Goal: Find specific page/section

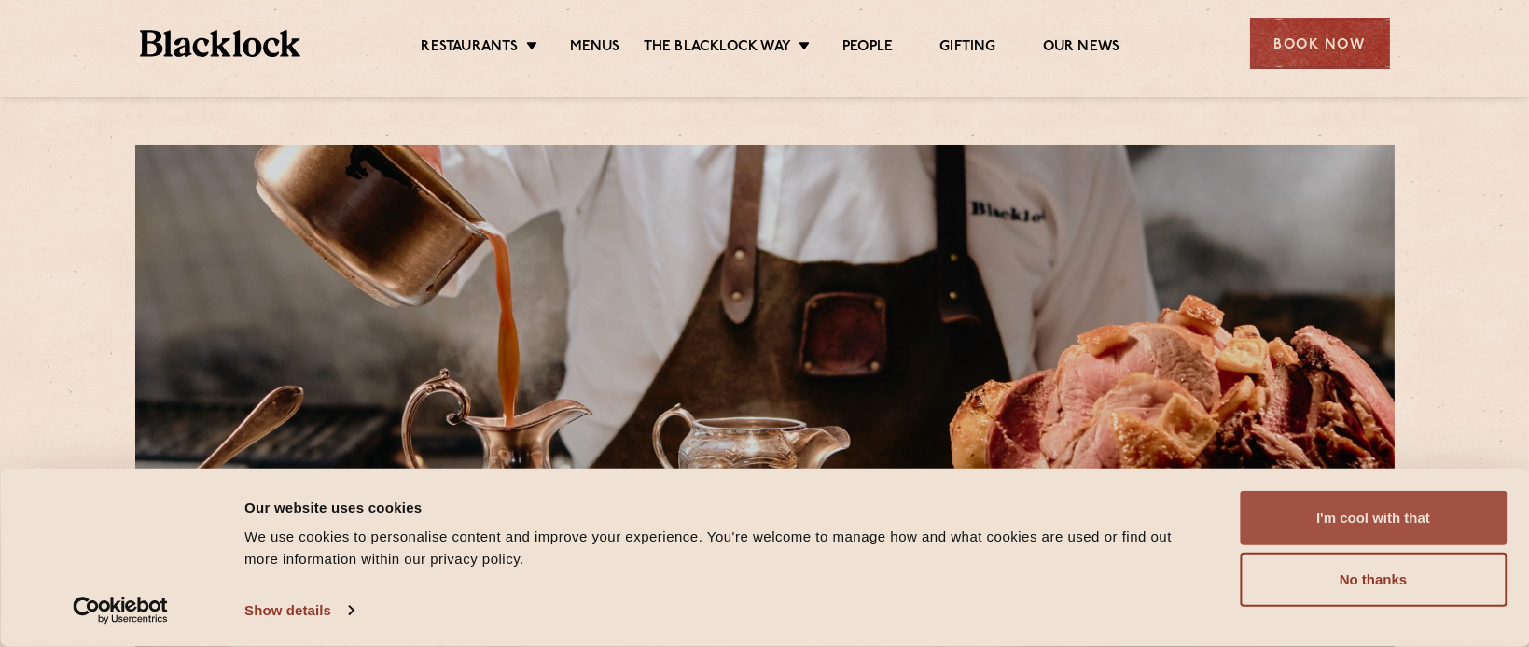
click at [1376, 519] on button "I'm cool with that" at bounding box center [1373, 518] width 267 height 54
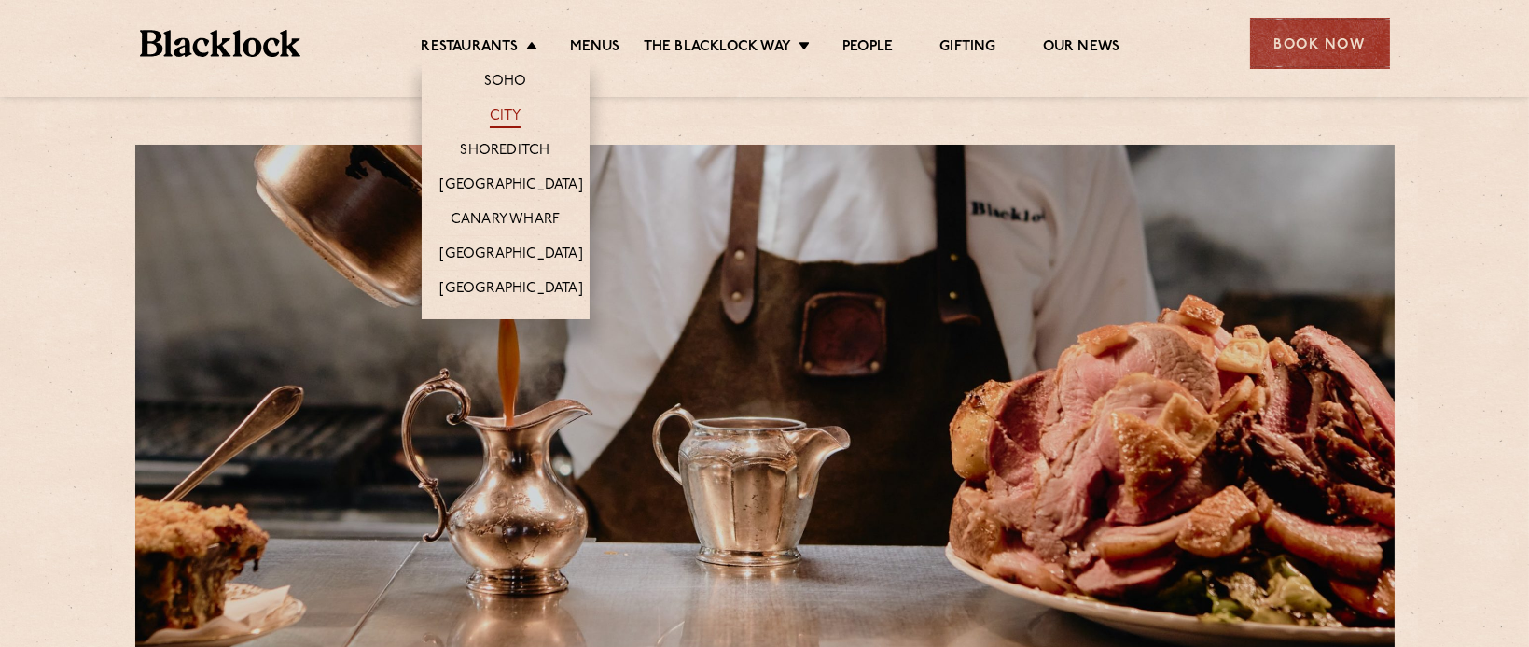
click at [501, 108] on link "City" at bounding box center [506, 117] width 32 height 21
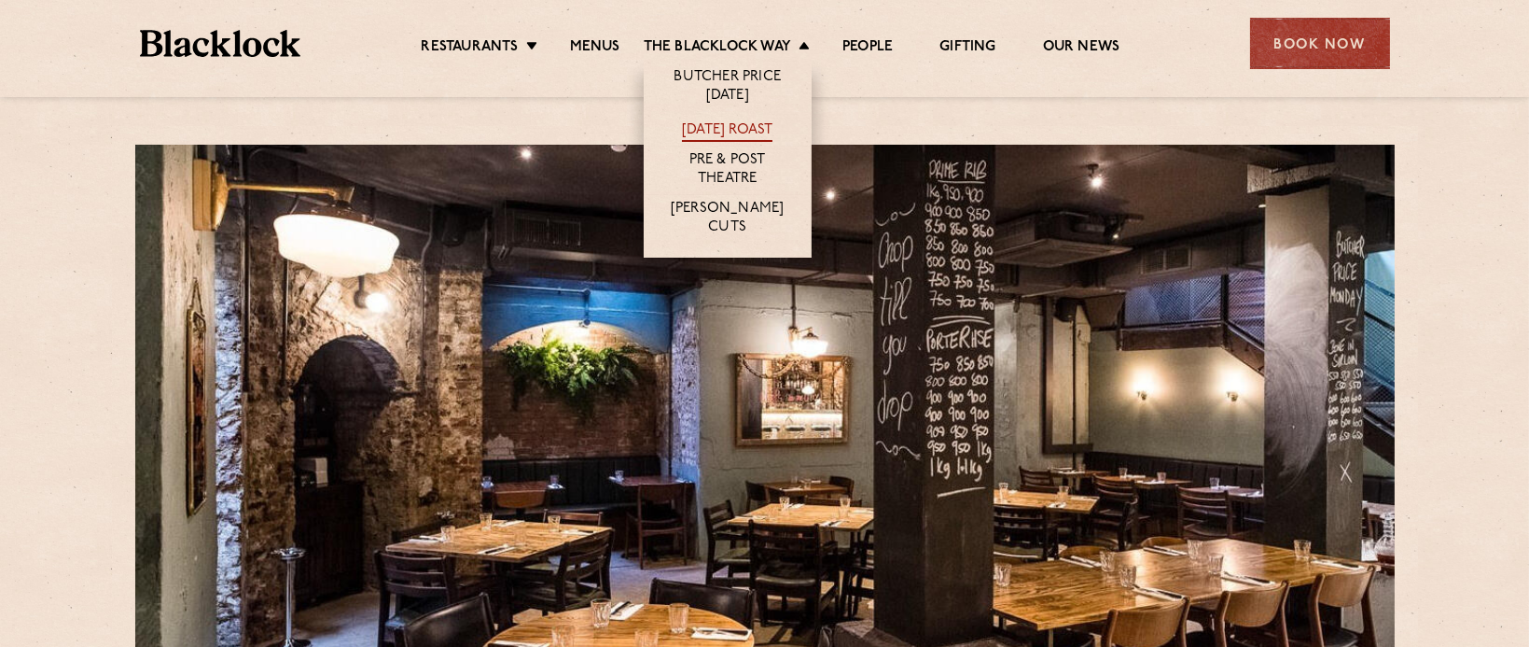
click at [745, 125] on link "[DATE] Roast" at bounding box center [727, 131] width 91 height 21
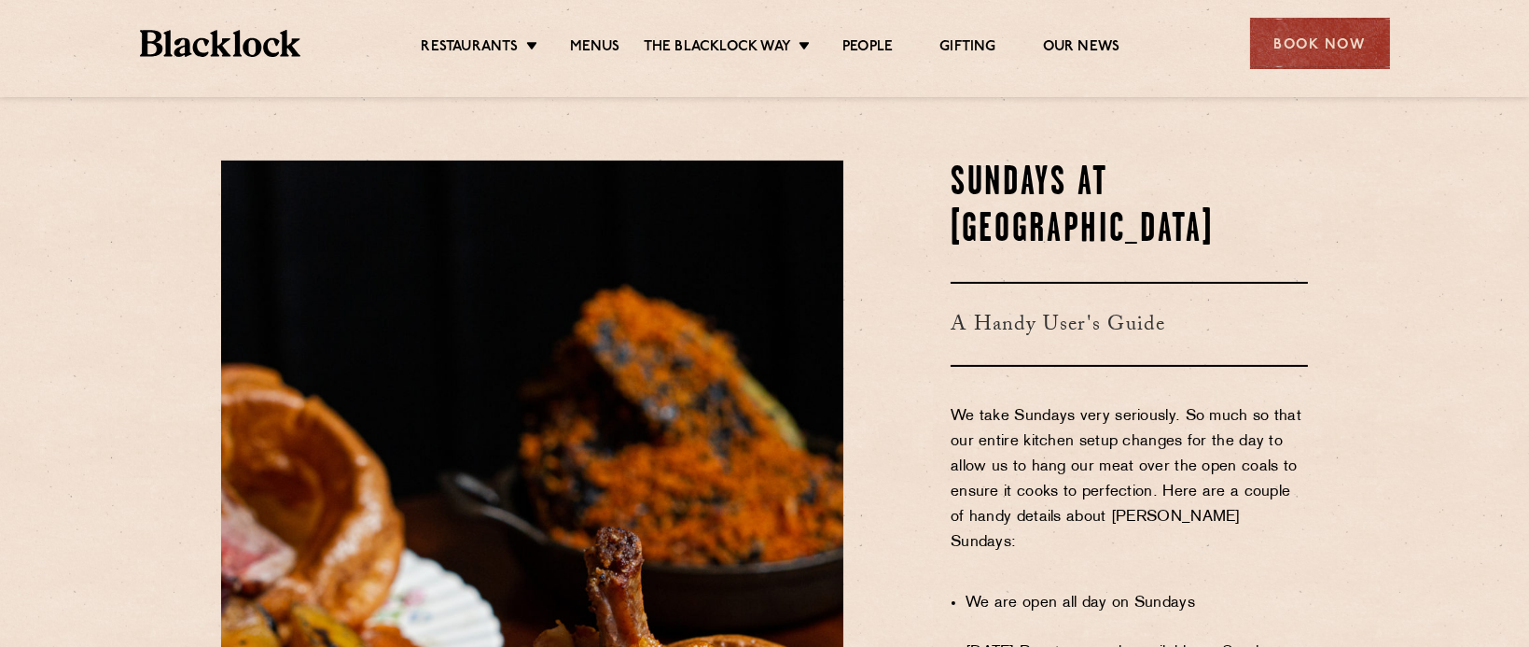
scroll to position [973, 0]
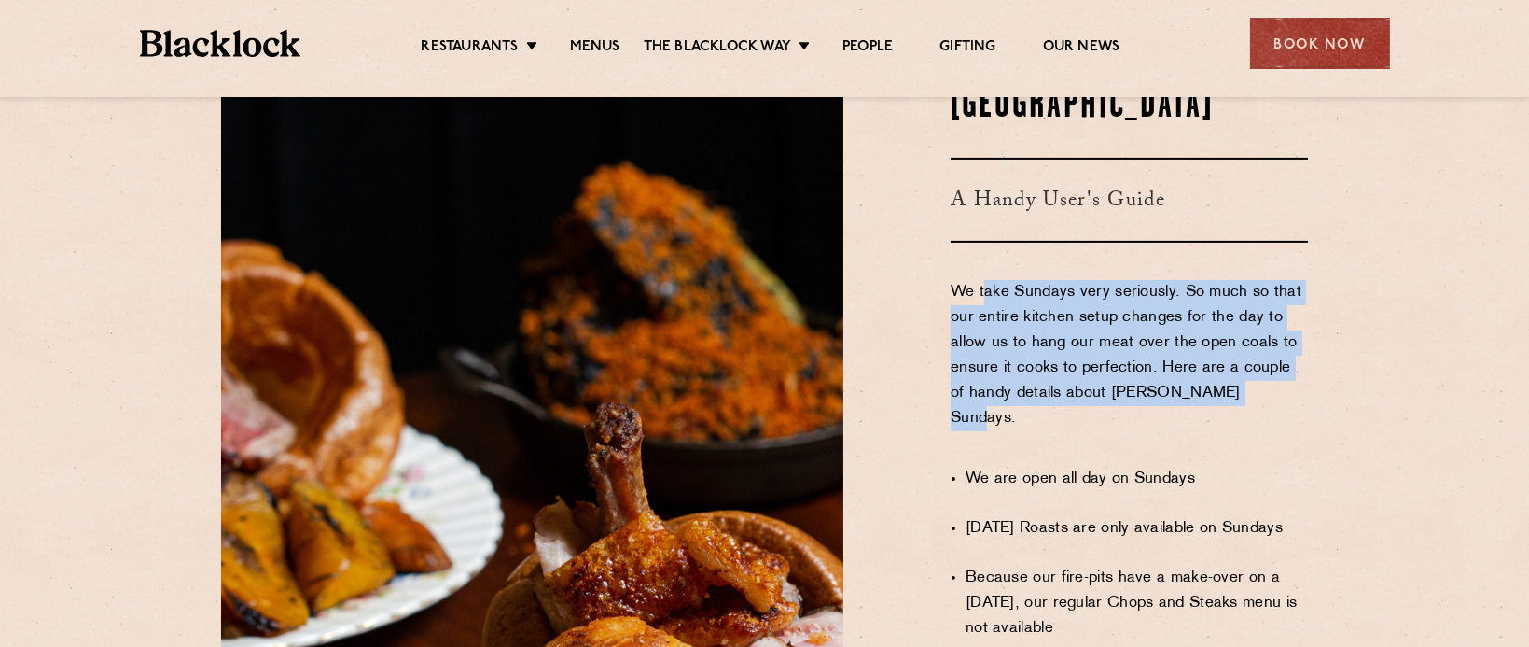
drag, startPoint x: 982, startPoint y: 230, endPoint x: 1256, endPoint y: 354, distance: 299.8
click at [1256, 354] on p "We take Sundays very seriously. So much so that our entire kitchen setup change…" at bounding box center [1129, 368] width 357 height 176
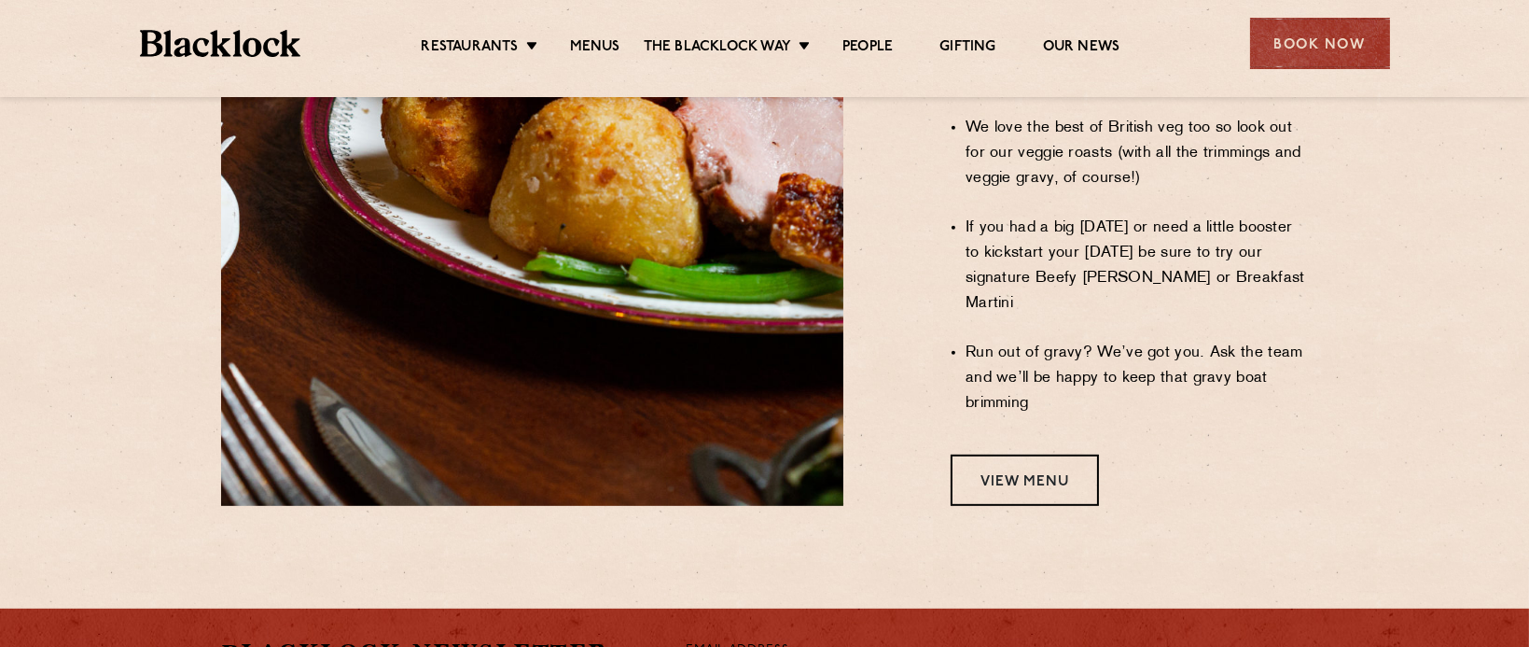
scroll to position [1548, 0]
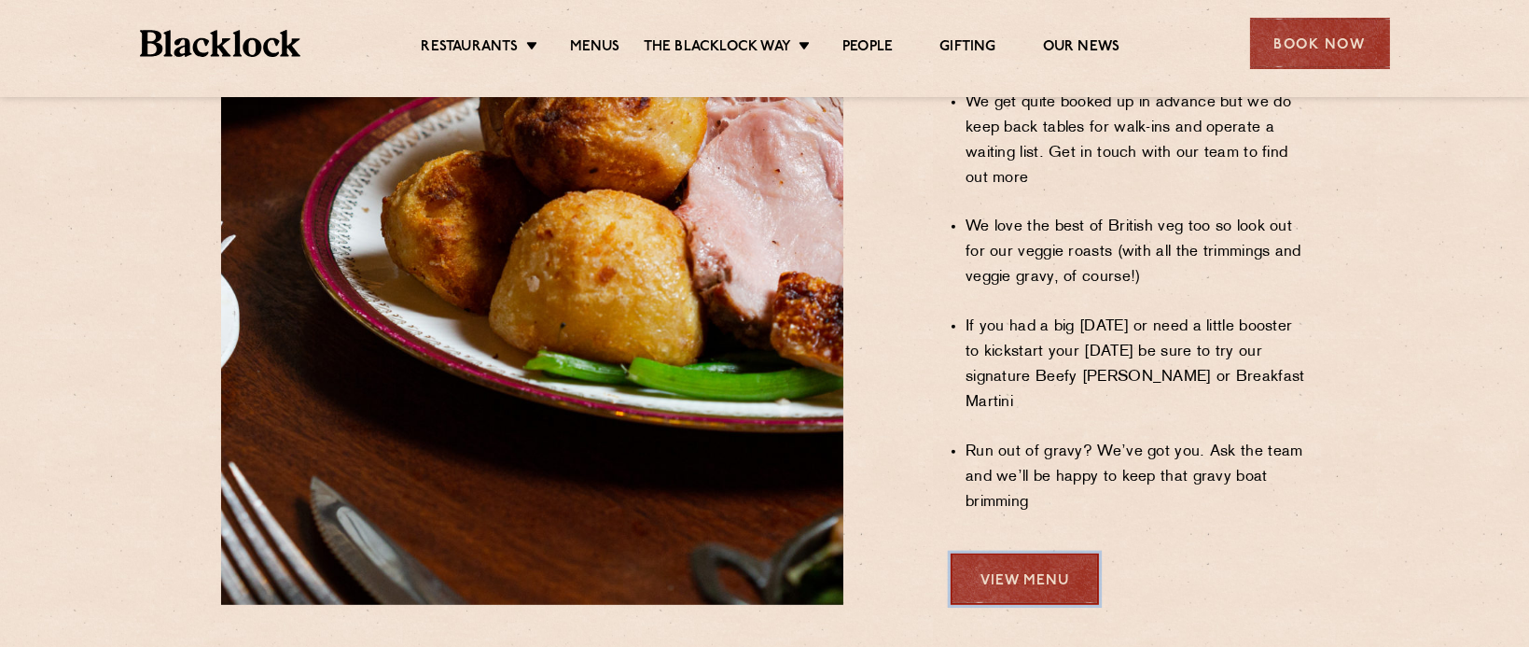
click at [1030, 553] on link "View Menu" at bounding box center [1025, 578] width 148 height 51
